Goal: Transaction & Acquisition: Book appointment/travel/reservation

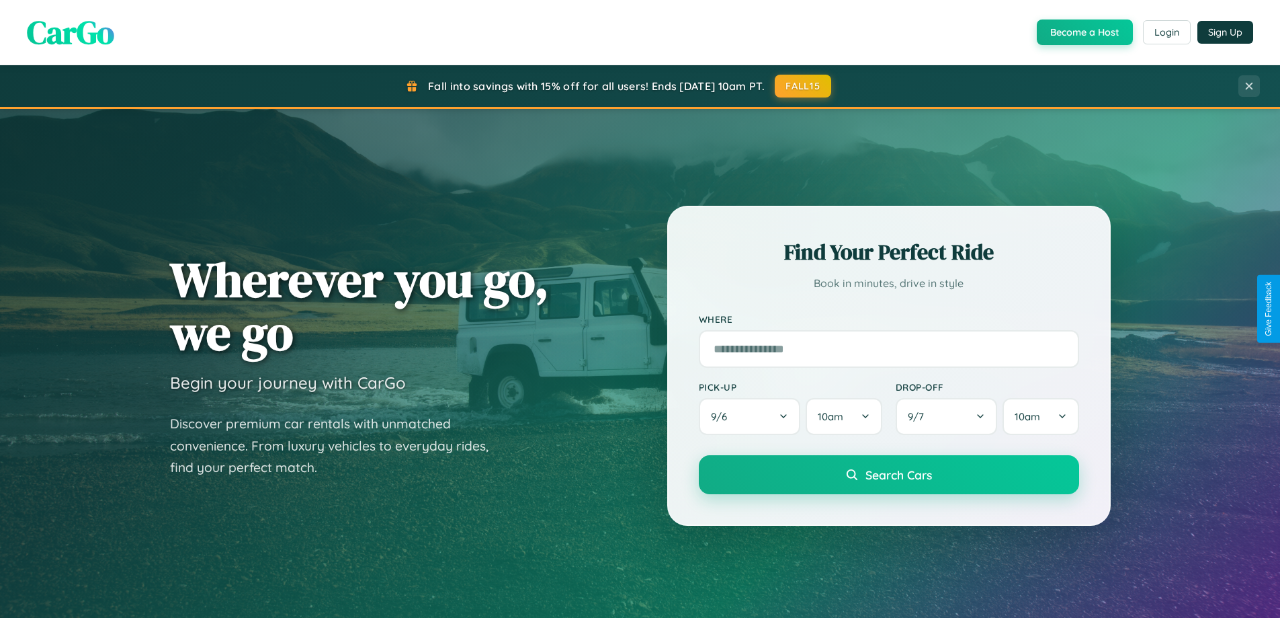
scroll to position [579, 0]
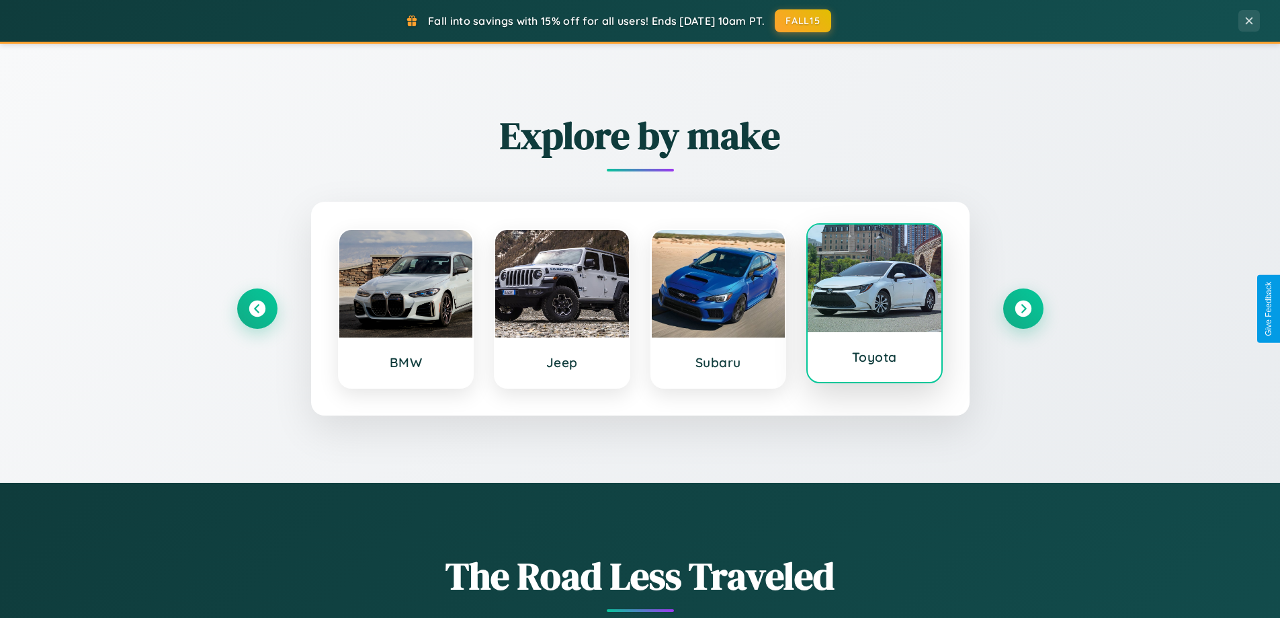
click at [874, 306] on div at bounding box center [875, 278] width 134 height 108
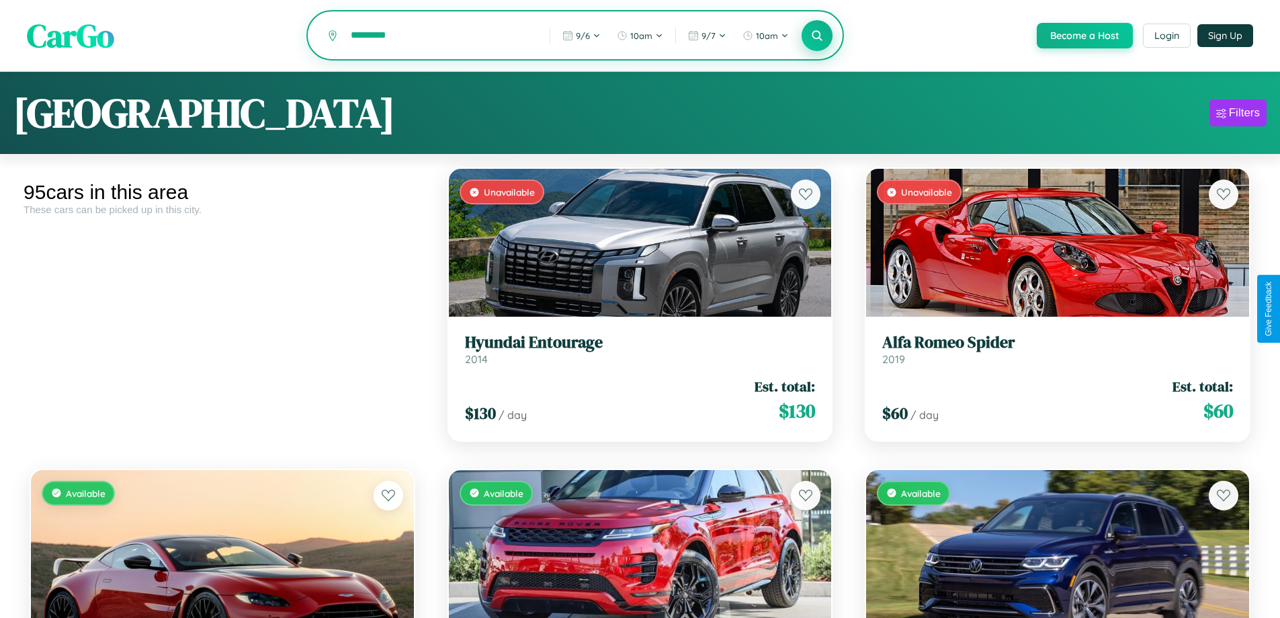
type input "*********"
click at [817, 36] on icon at bounding box center [817, 35] width 13 height 13
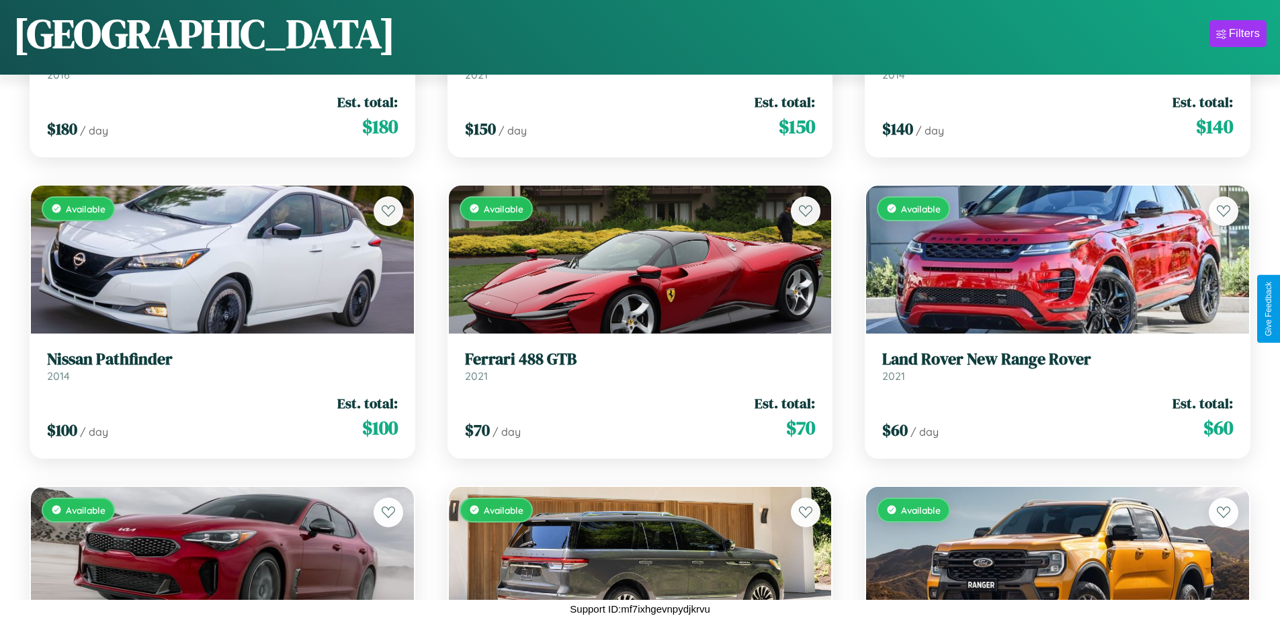
scroll to position [8916, 0]
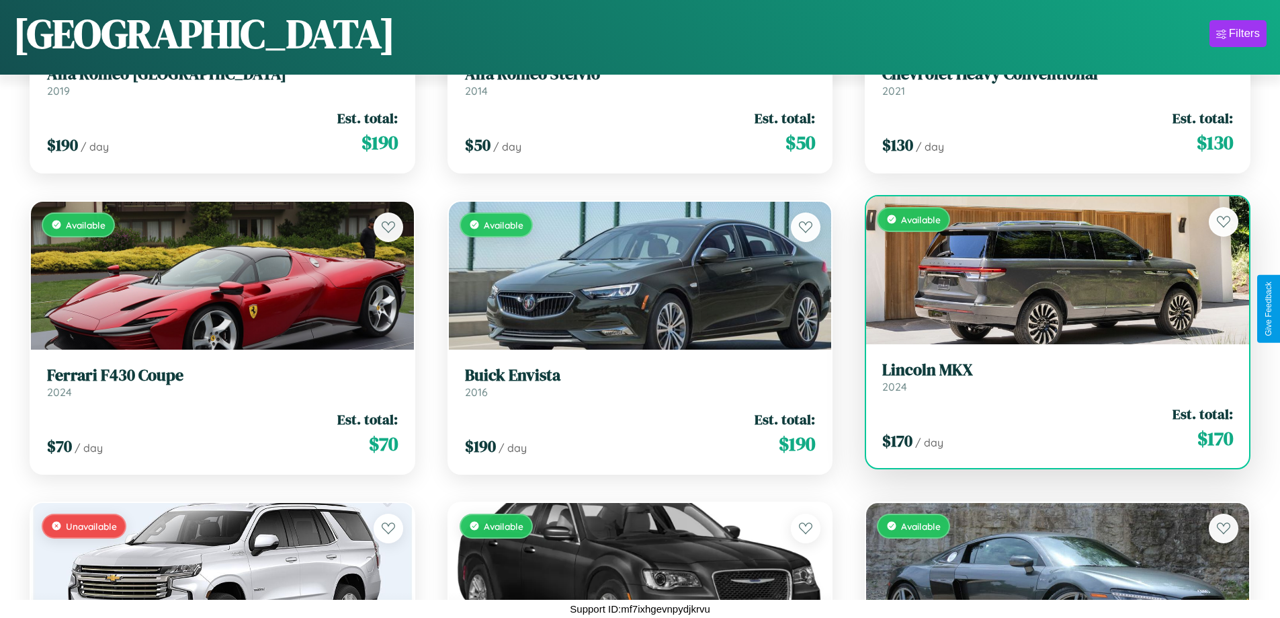
click at [1049, 380] on link "Lincoln MKX 2024" at bounding box center [1057, 376] width 351 height 33
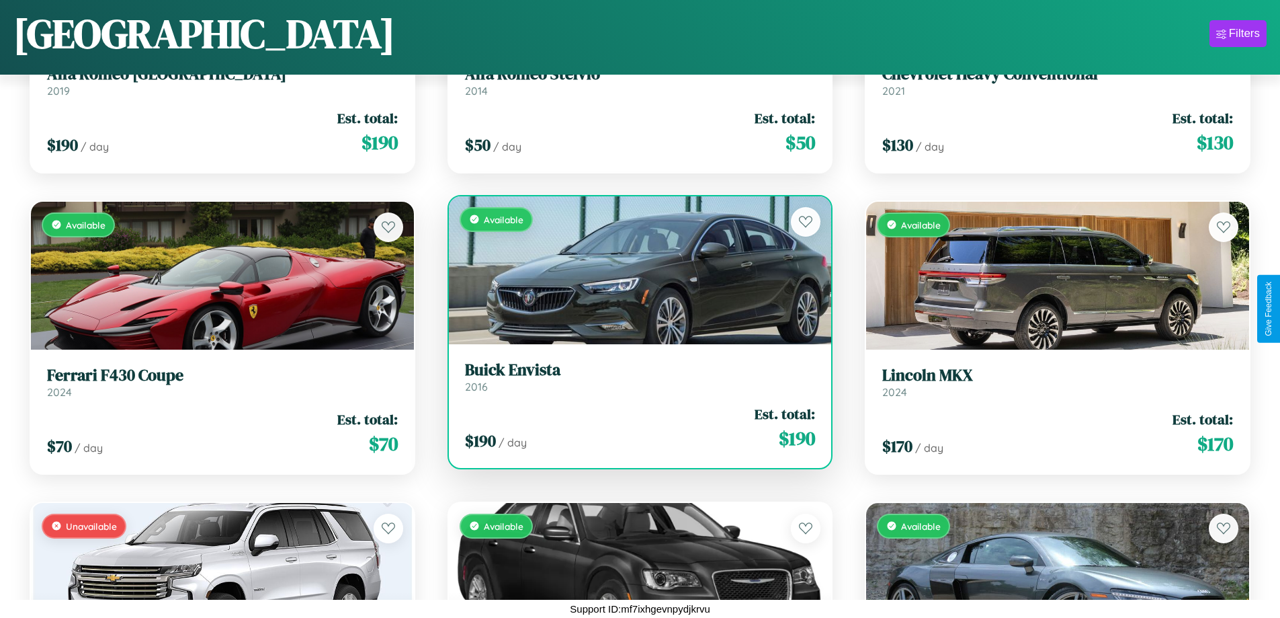
scroll to position [11023, 0]
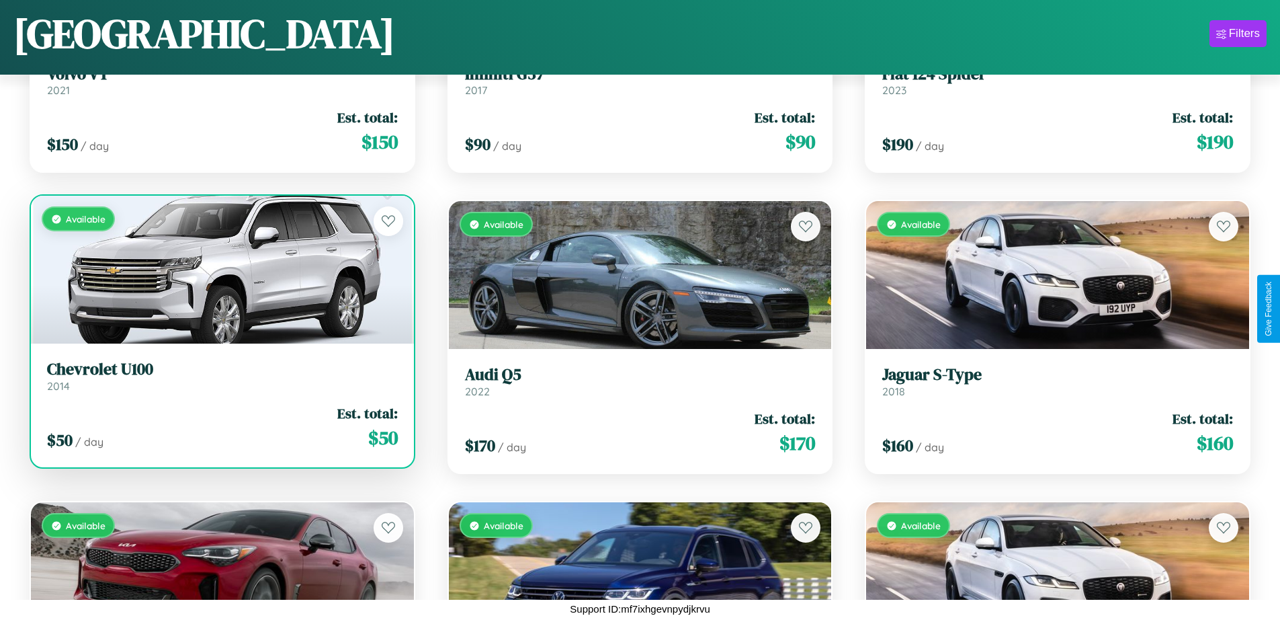
click at [220, 381] on link "Chevrolet U100 2014" at bounding box center [222, 376] width 351 height 33
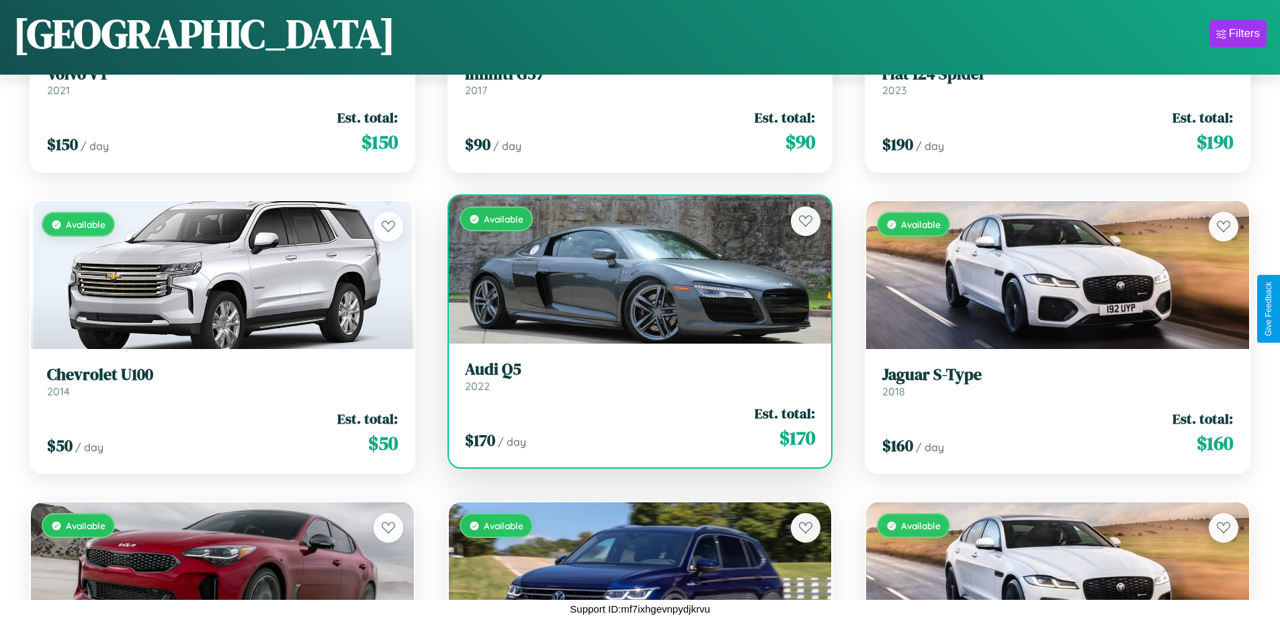
scroll to position [4703, 0]
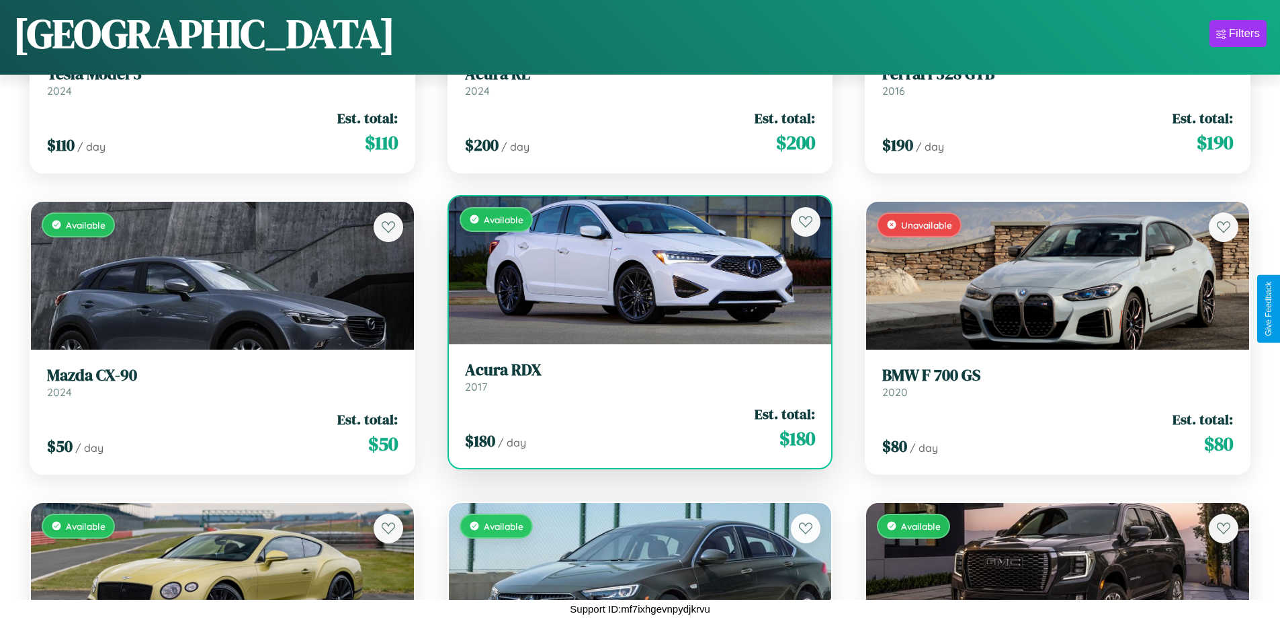
click at [634, 376] on h3 "Acura RDX" at bounding box center [640, 369] width 351 height 19
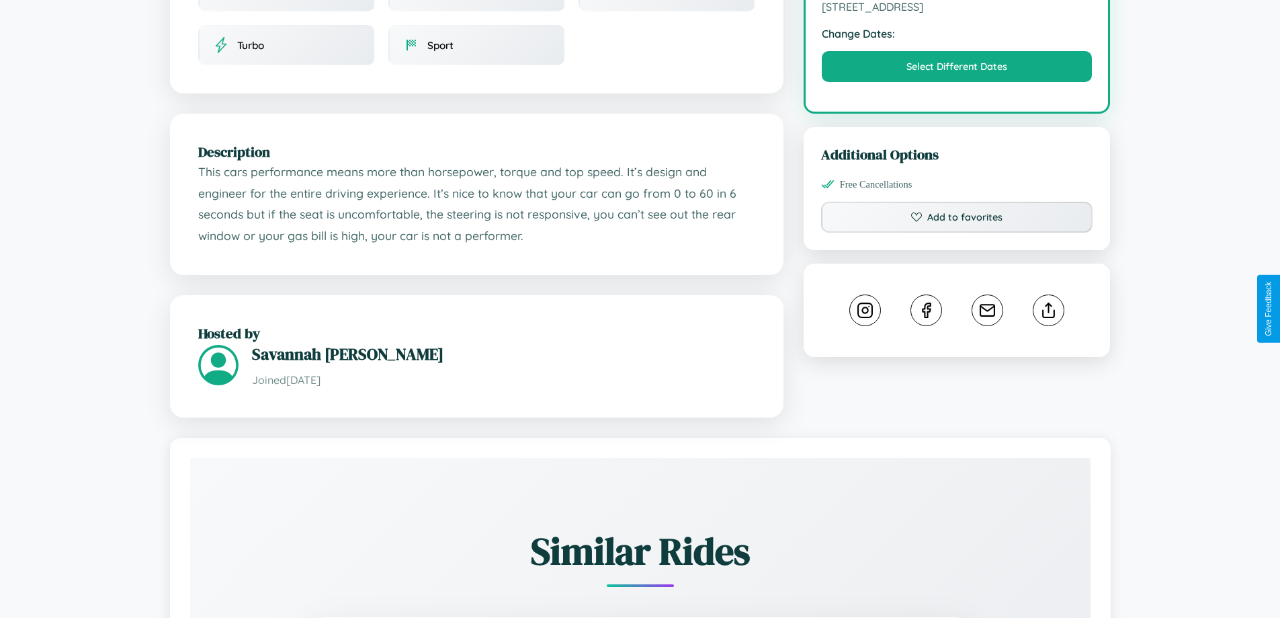
scroll to position [442, 0]
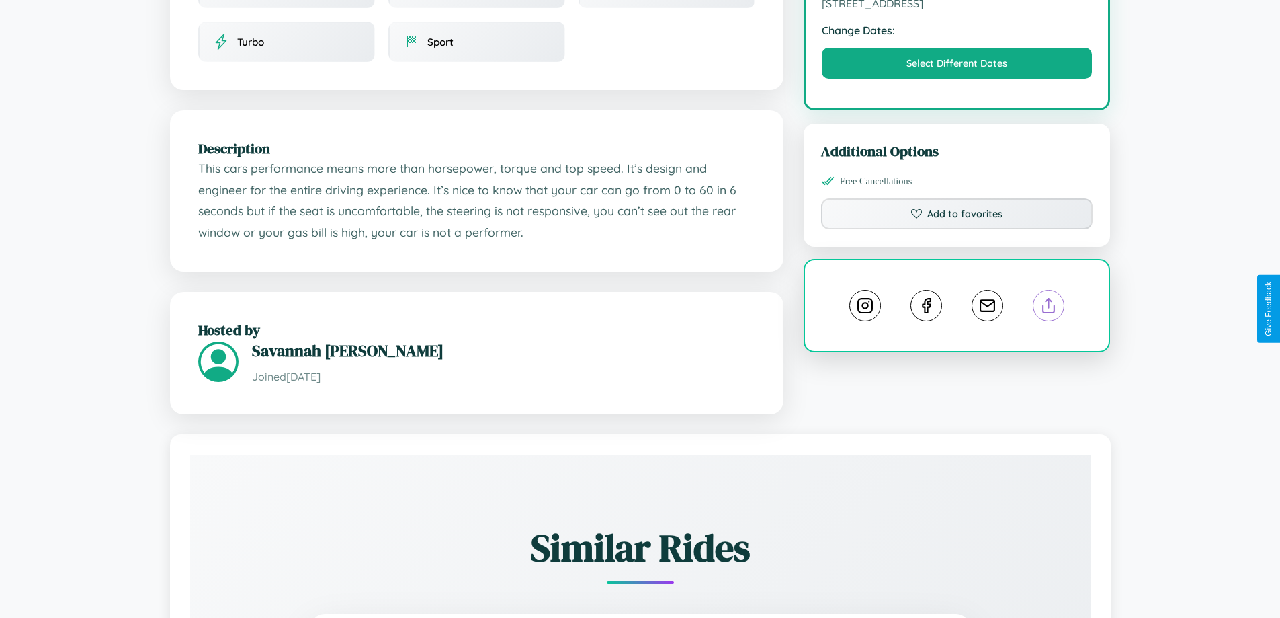
click at [1049, 307] on line at bounding box center [1049, 302] width 0 height 9
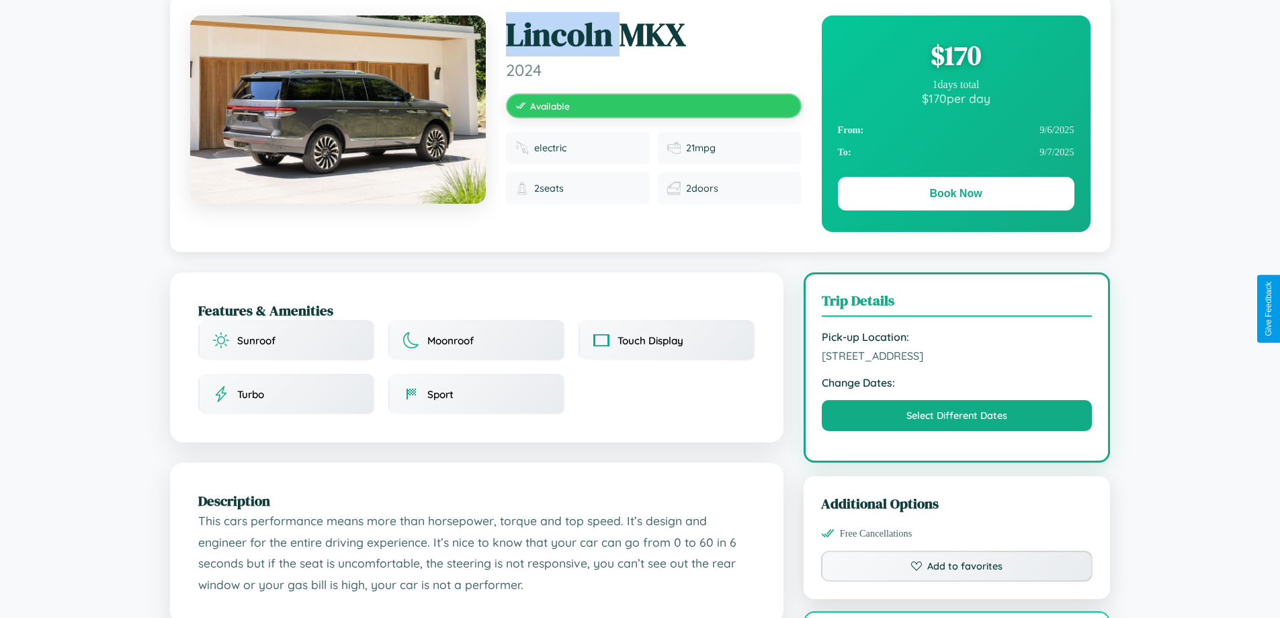
scroll to position [349, 0]
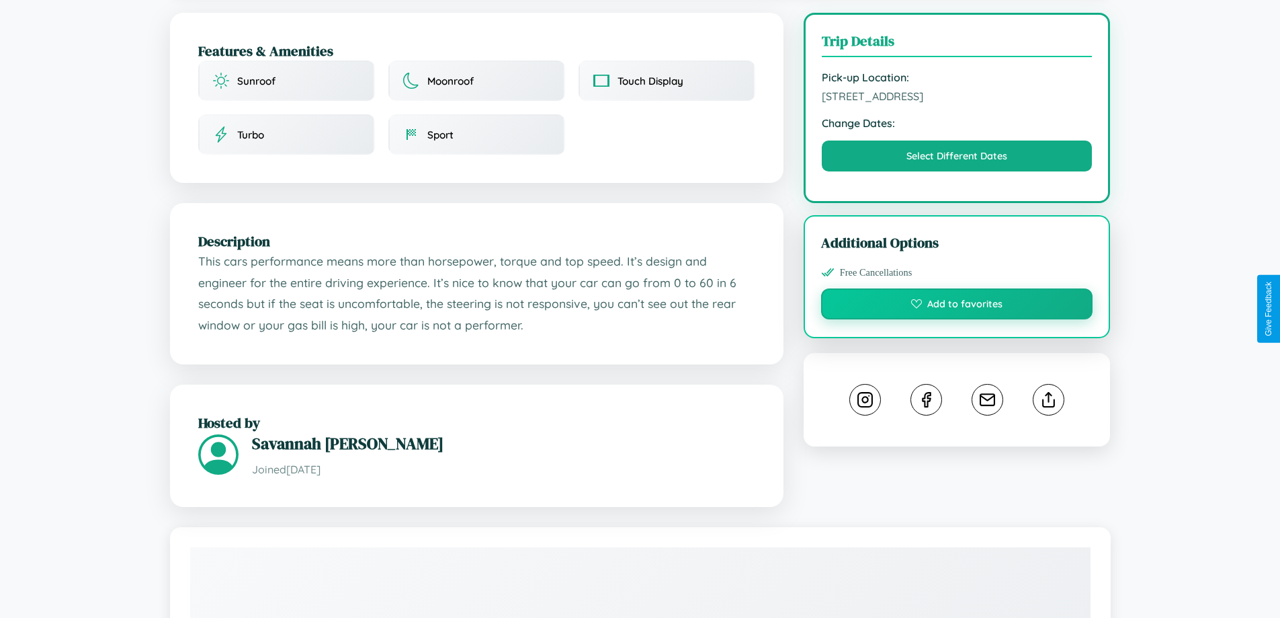
click at [957, 306] on button "Add to favorites" at bounding box center [957, 303] width 272 height 31
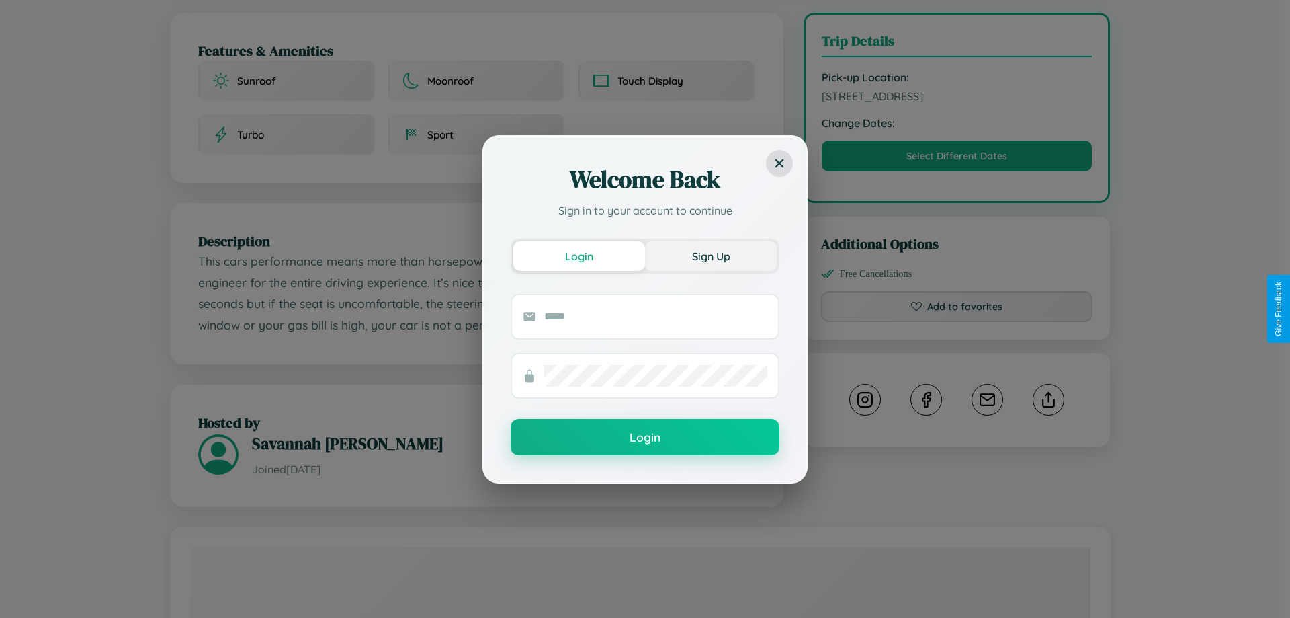
click at [711, 255] on button "Sign Up" at bounding box center [711, 256] width 132 height 30
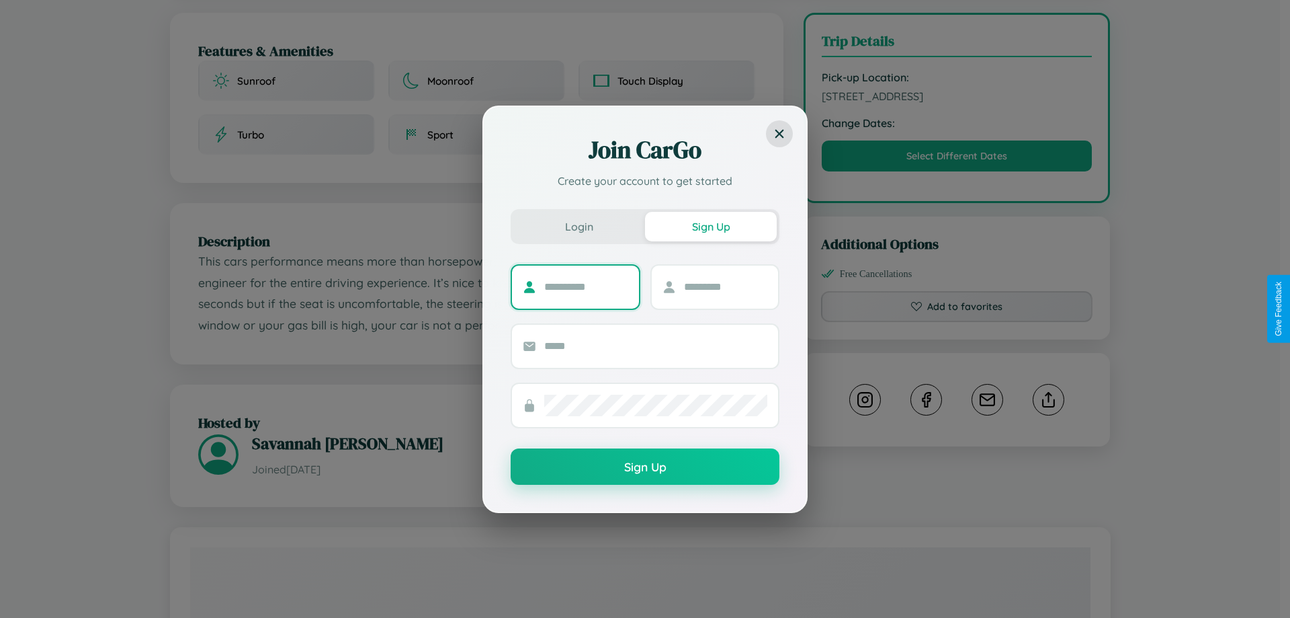
click at [586, 286] on input "text" at bounding box center [586, 287] width 84 height 22
type input "*****"
click at [725, 286] on input "text" at bounding box center [726, 287] width 84 height 22
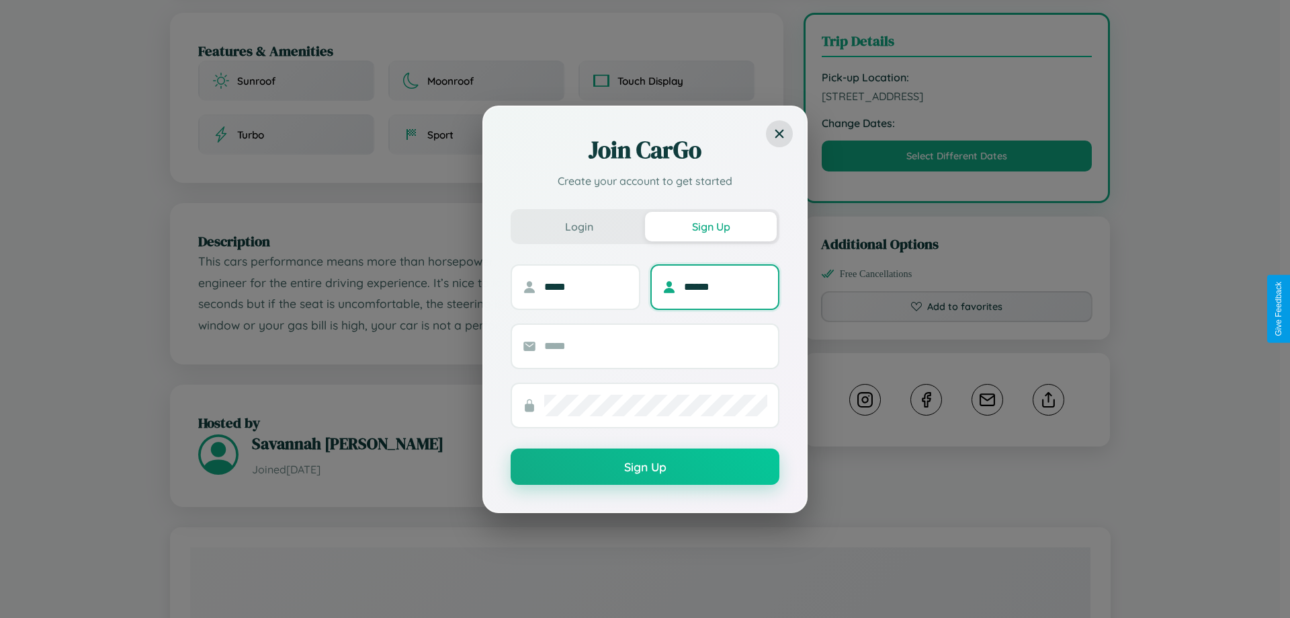
type input "******"
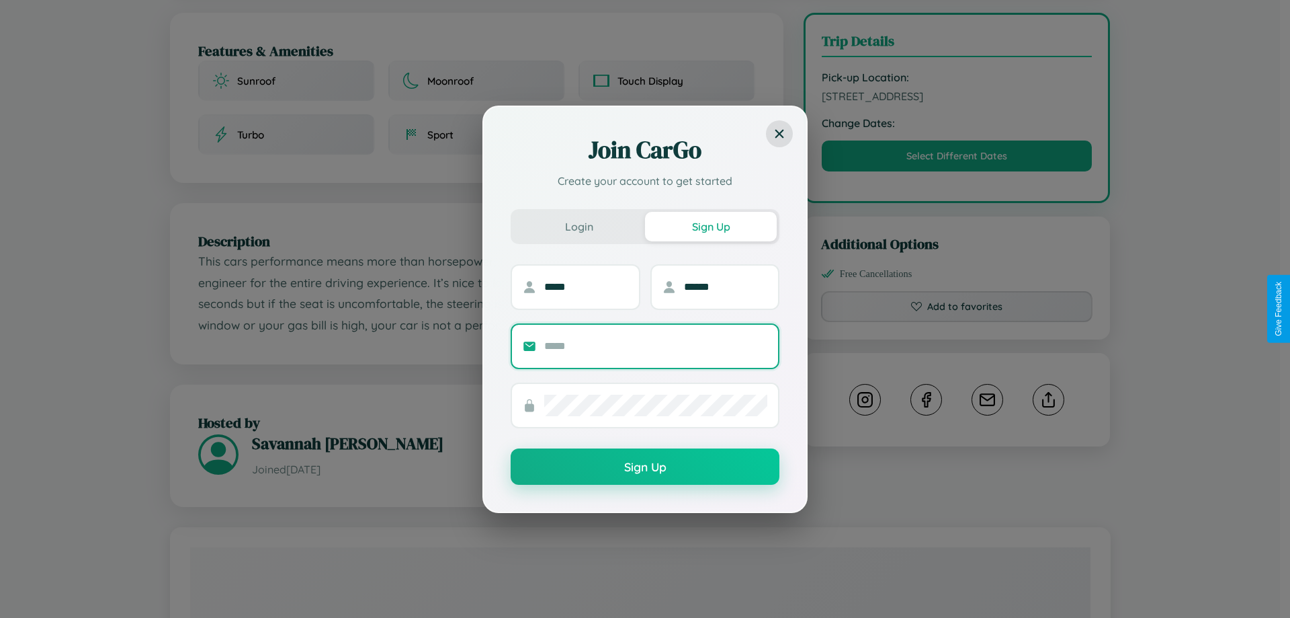
click at [656, 345] on input "text" at bounding box center [655, 346] width 223 height 22
type input "**********"
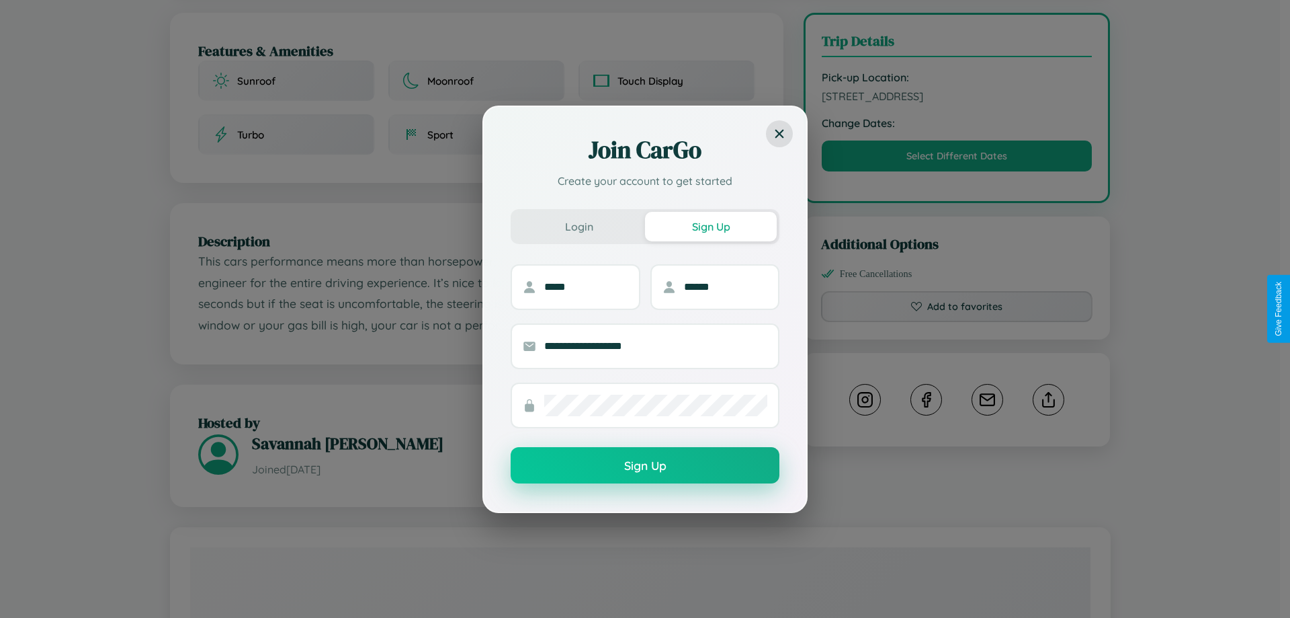
click at [645, 466] on button "Sign Up" at bounding box center [645, 465] width 269 height 36
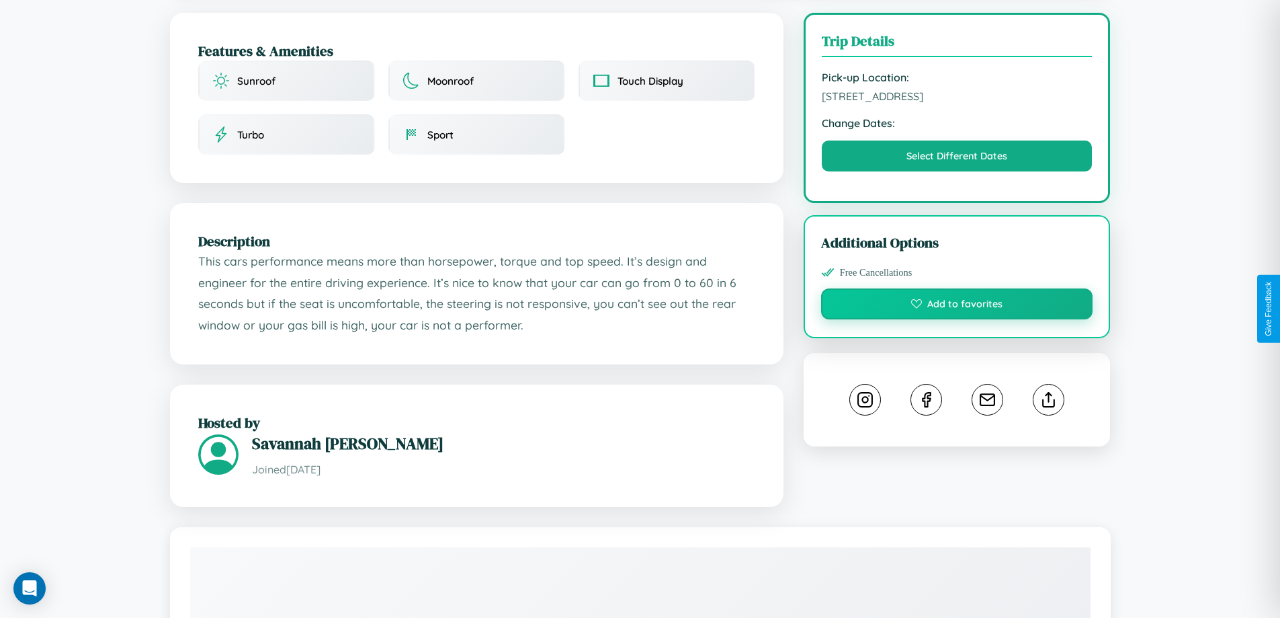
click at [957, 306] on button "Add to favorites" at bounding box center [957, 303] width 272 height 31
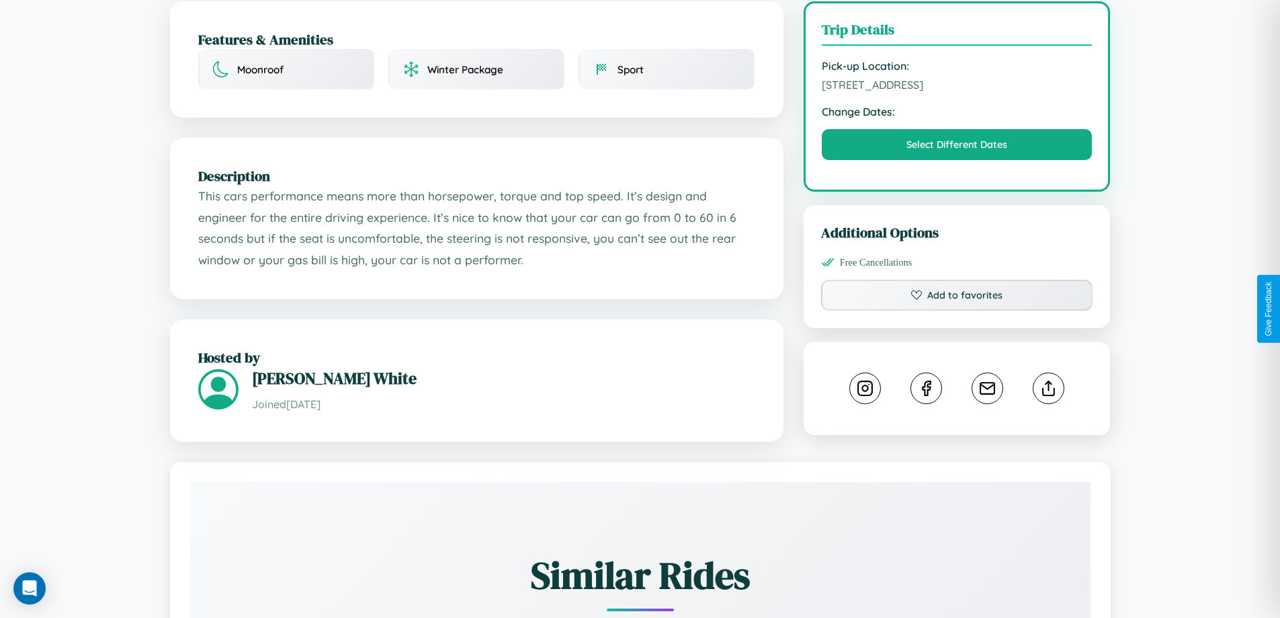
scroll to position [442, 0]
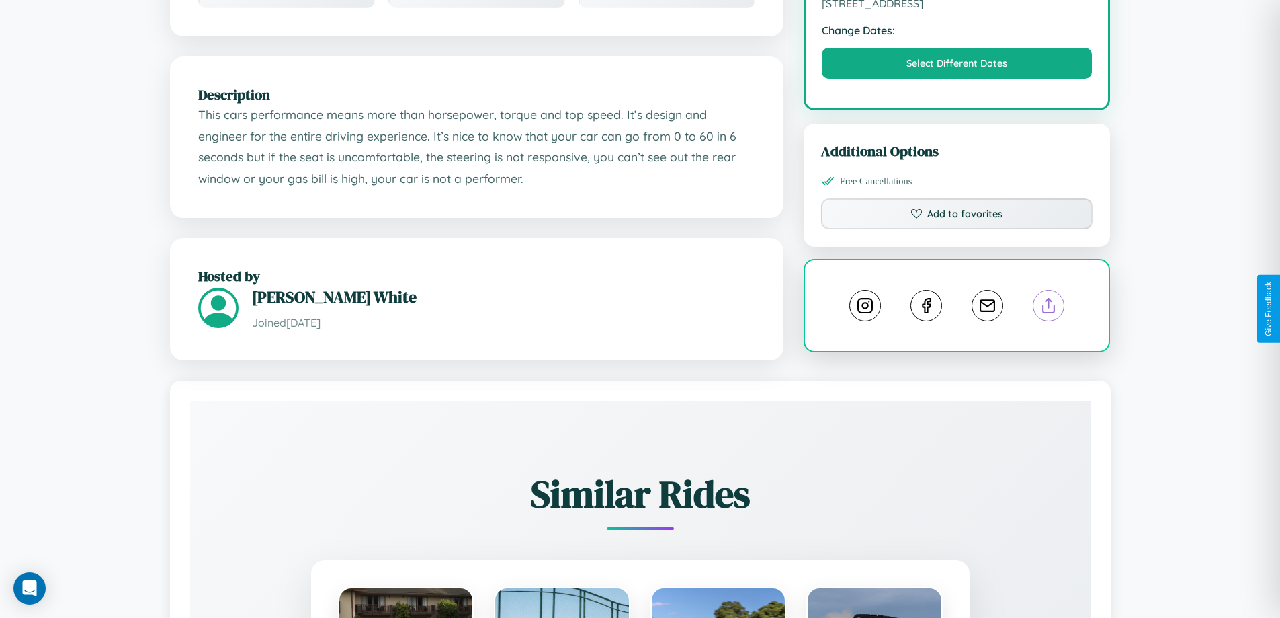
click at [1049, 307] on line at bounding box center [1049, 302] width 0 height 9
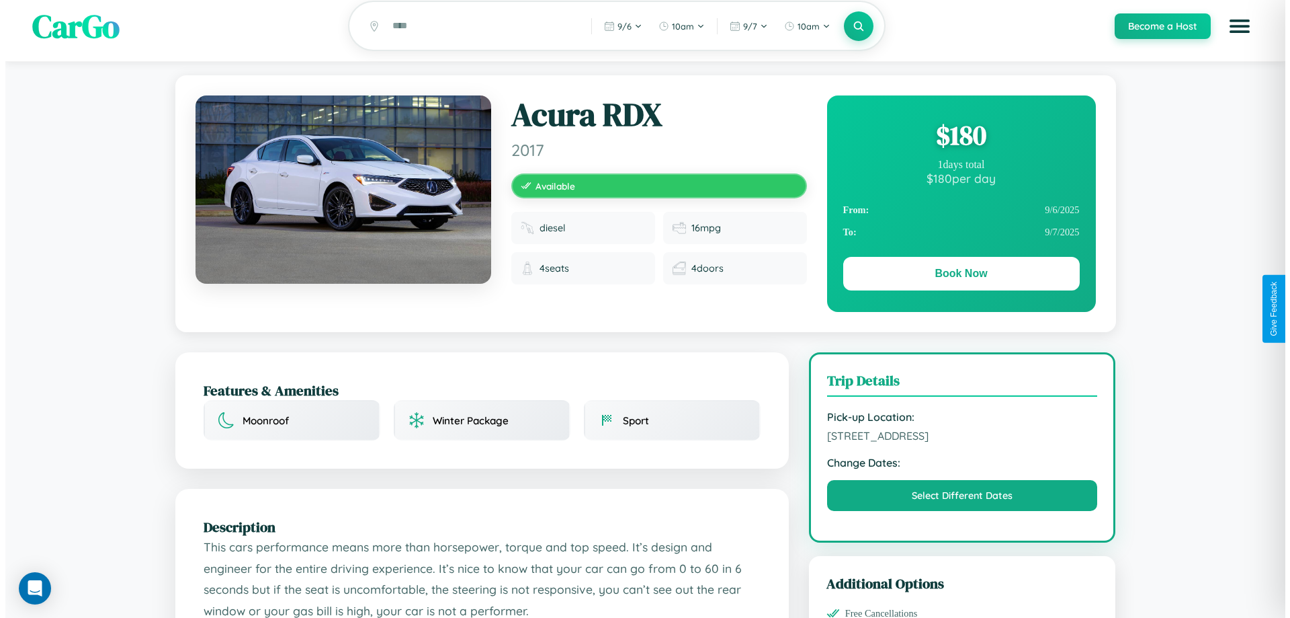
scroll to position [0, 0]
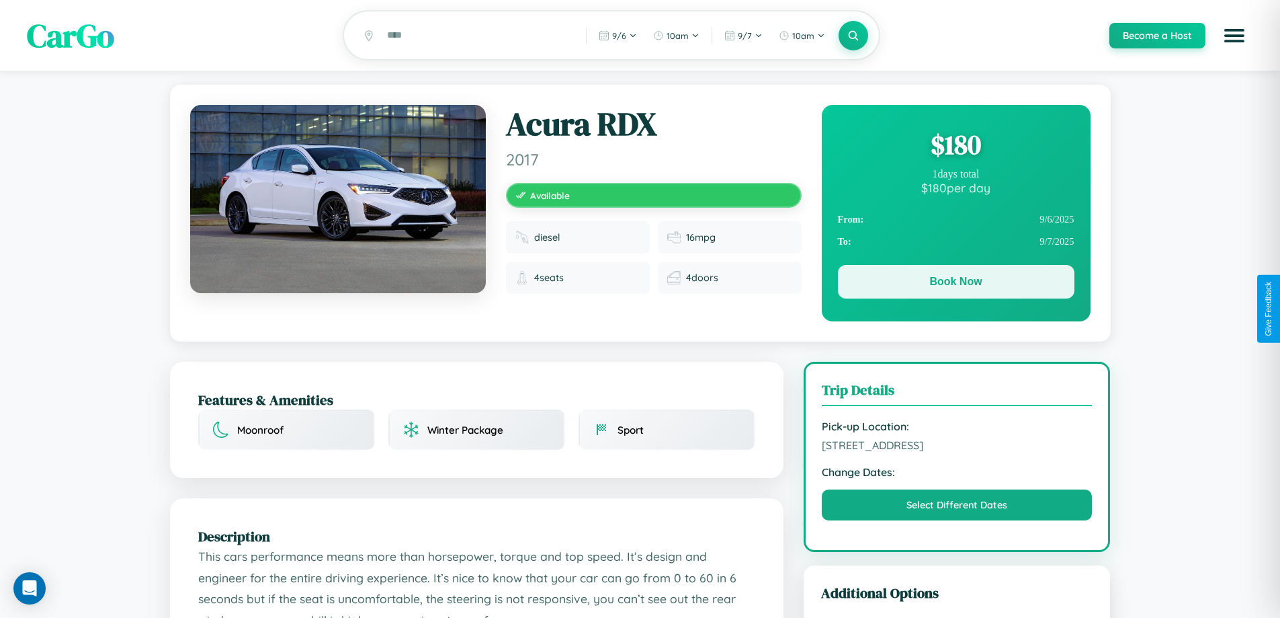
click at [956, 284] on button "Book Now" at bounding box center [956, 282] width 237 height 34
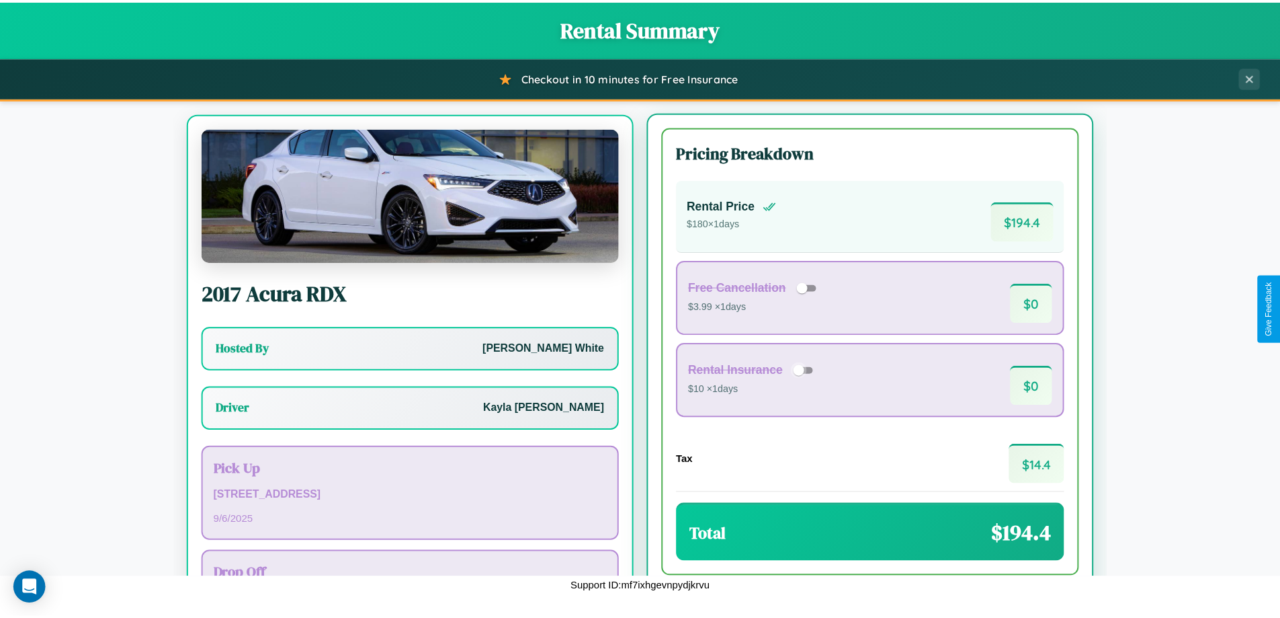
scroll to position [63, 0]
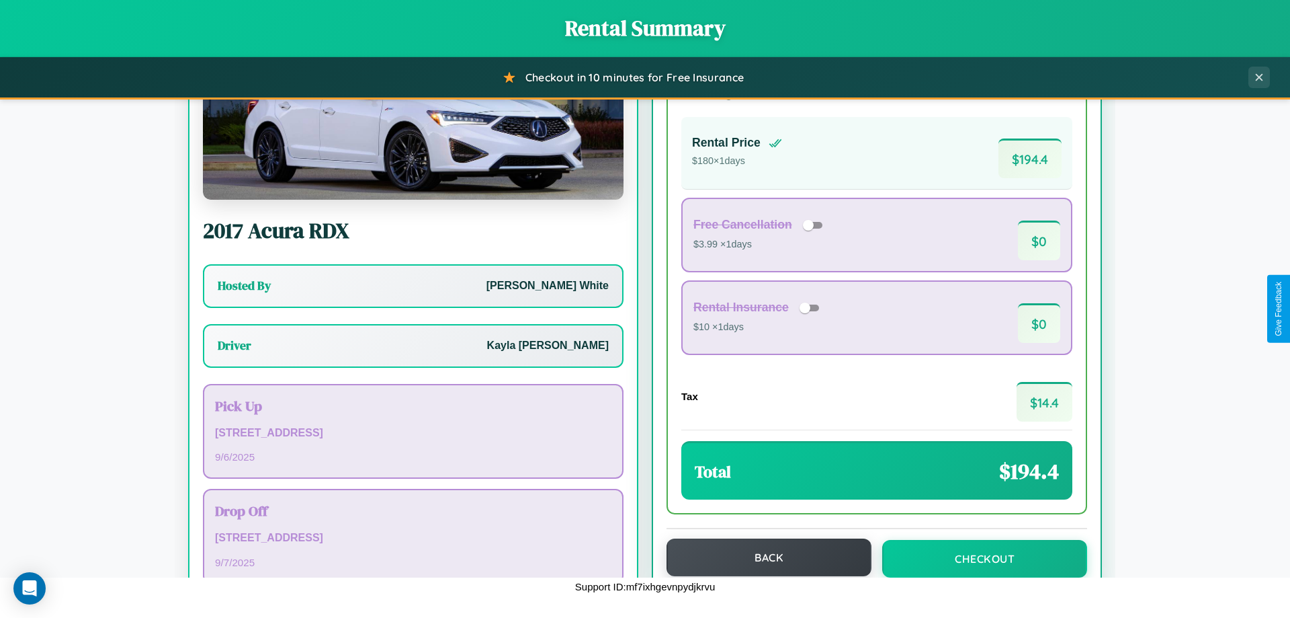
click at [763, 557] on button "Back" at bounding box center [769, 557] width 205 height 38
